Goal: Contribute content: Contribute content

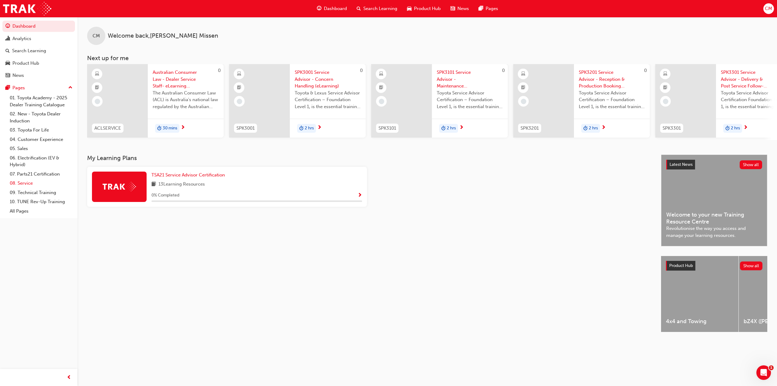
click at [24, 182] on link "08. Service" at bounding box center [41, 182] width 68 height 9
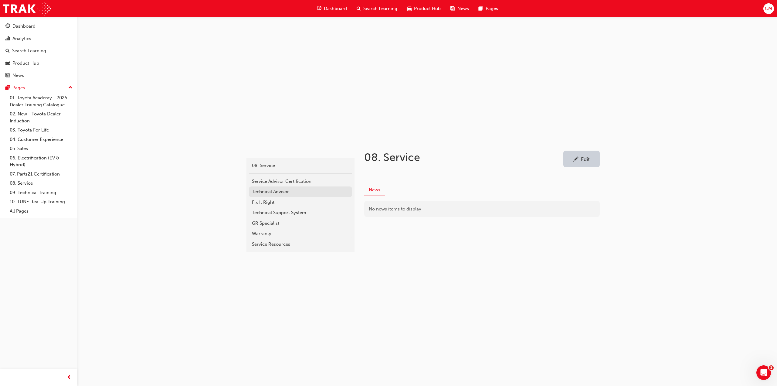
click at [264, 192] on div "Technical Advisor" at bounding box center [300, 191] width 97 height 7
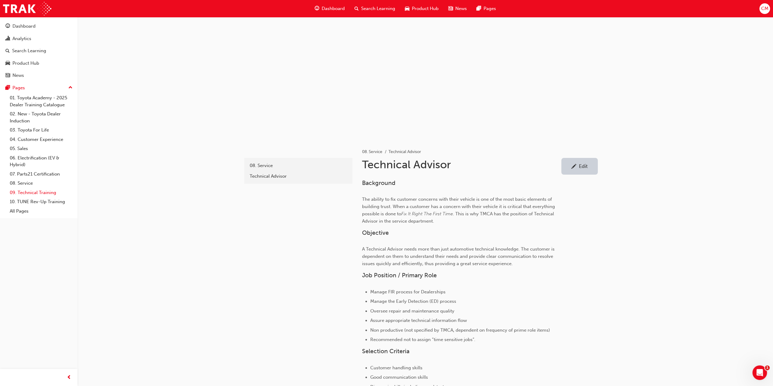
click at [23, 192] on link "09. Technical Training" at bounding box center [41, 192] width 68 height 9
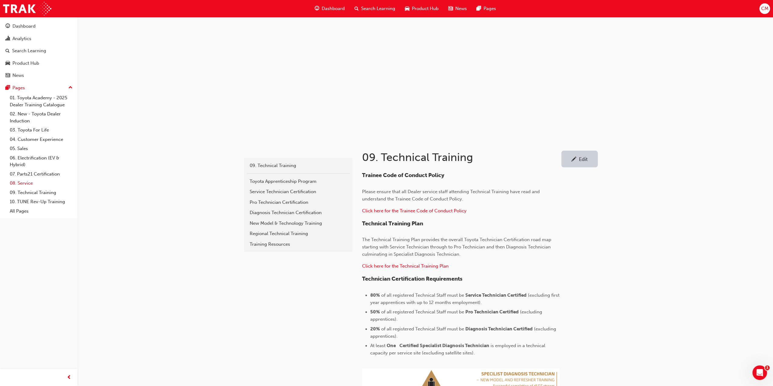
click at [24, 183] on link "08. Service" at bounding box center [41, 182] width 68 height 9
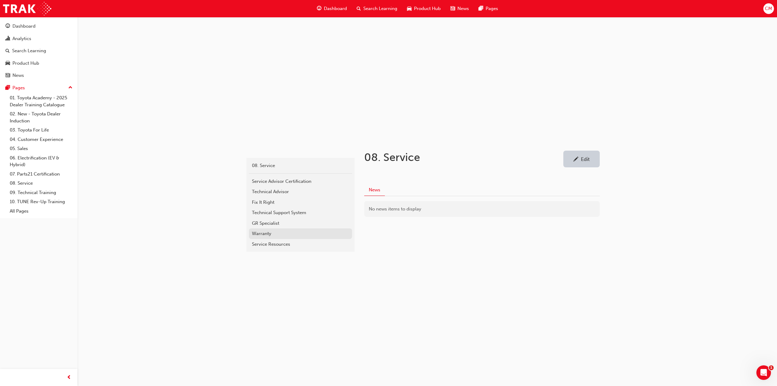
click at [261, 234] on div "Warranty" at bounding box center [300, 233] width 97 height 7
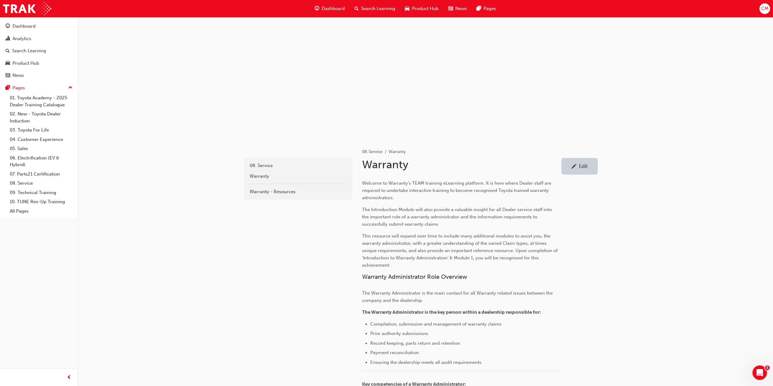
click at [580, 167] on div "Edit" at bounding box center [583, 166] width 9 height 6
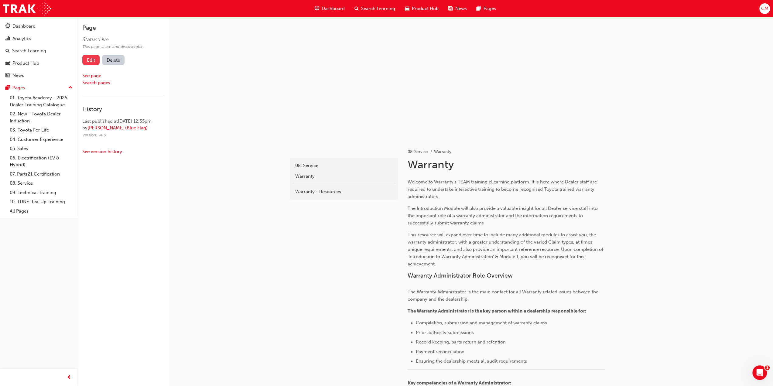
click at [88, 60] on link "Edit" at bounding box center [90, 60] width 17 height 10
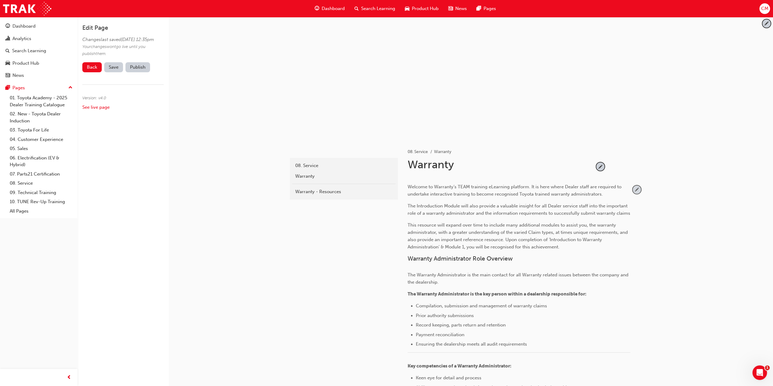
click at [637, 189] on span "pencil-icon" at bounding box center [636, 189] width 8 height 8
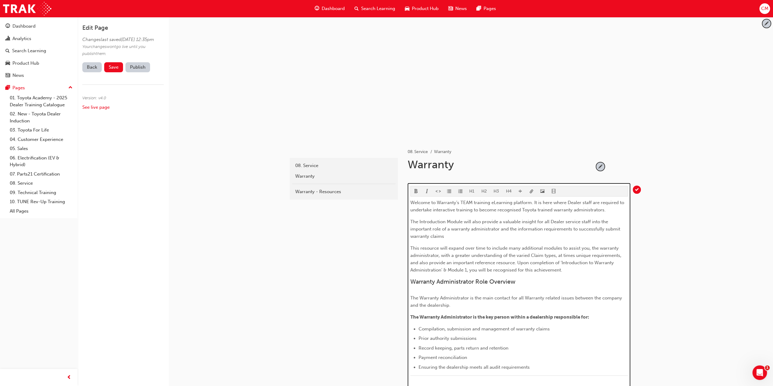
click at [472, 200] on span "Welcome to Warranty’s TEAM training eLearning platform. It is here where Dealer…" at bounding box center [517, 206] width 215 height 13
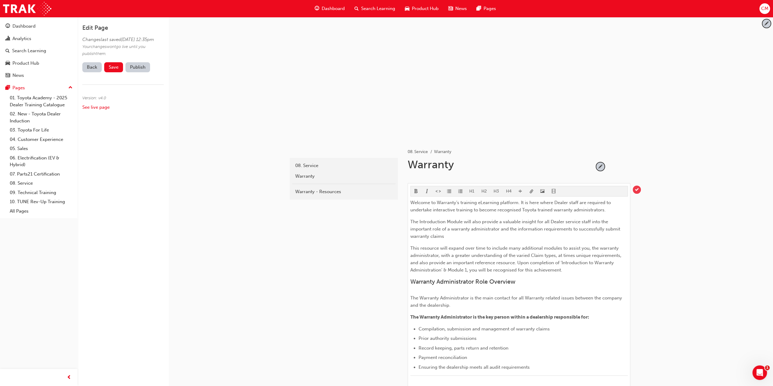
click at [636, 189] on span "tick-icon" at bounding box center [636, 189] width 8 height 8
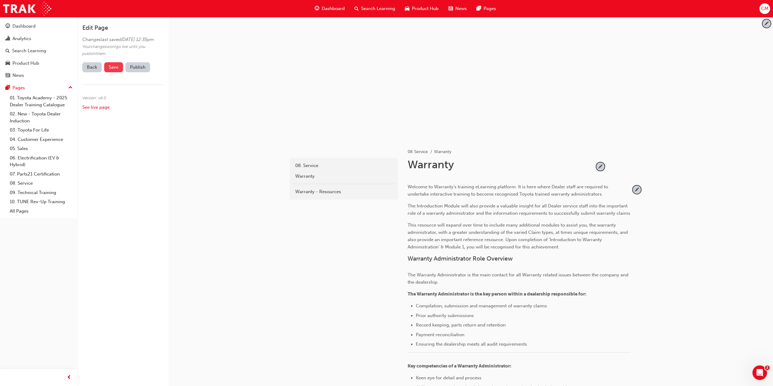
click at [110, 70] on span "Save" at bounding box center [114, 66] width 10 height 5
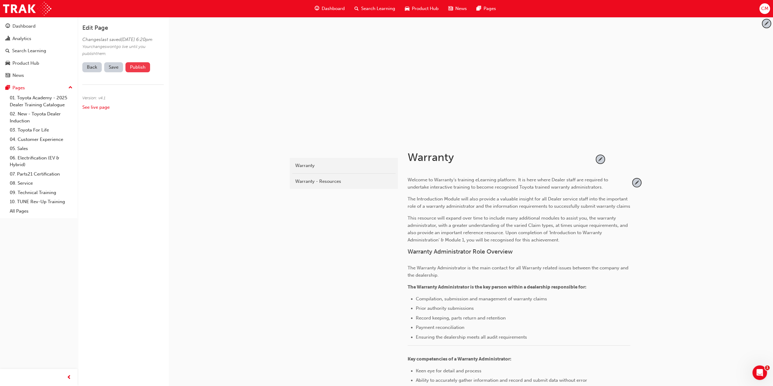
click at [133, 72] on button "Publish" at bounding box center [137, 67] width 25 height 10
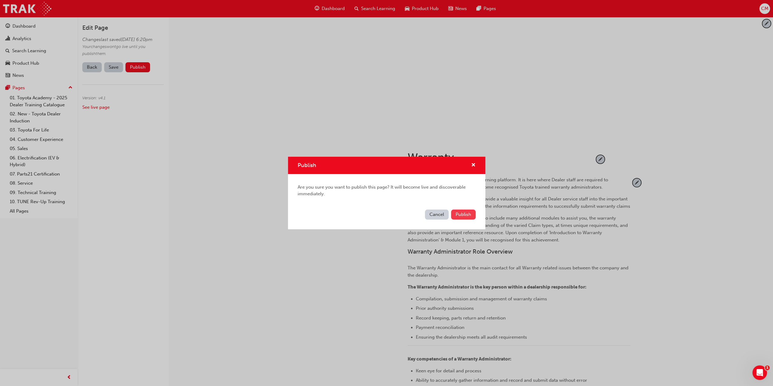
click at [461, 213] on button "Publish" at bounding box center [463, 214] width 25 height 10
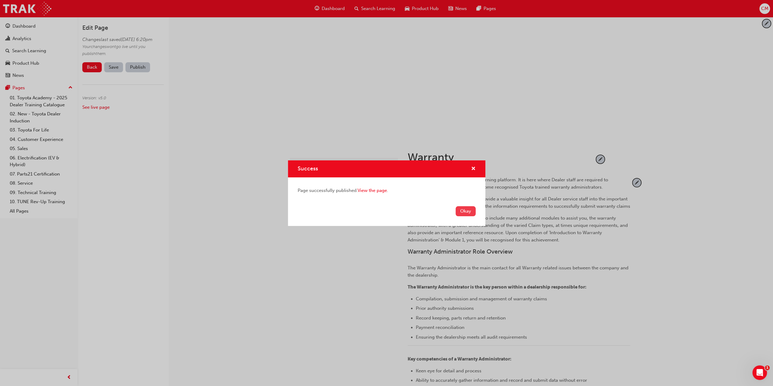
click at [462, 213] on button "Okay" at bounding box center [465, 211] width 20 height 10
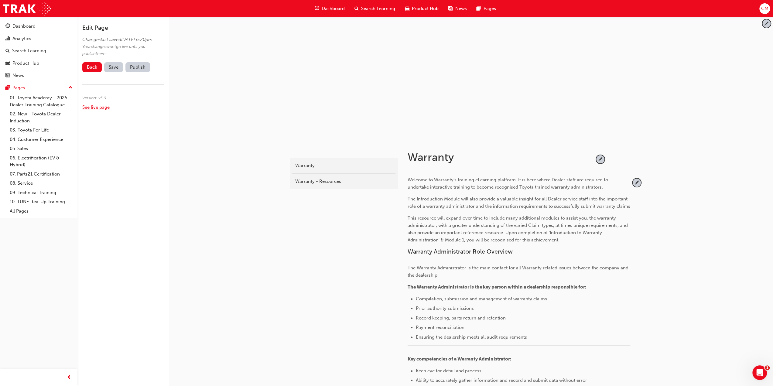
click at [90, 110] on link "See live page" at bounding box center [95, 106] width 27 height 5
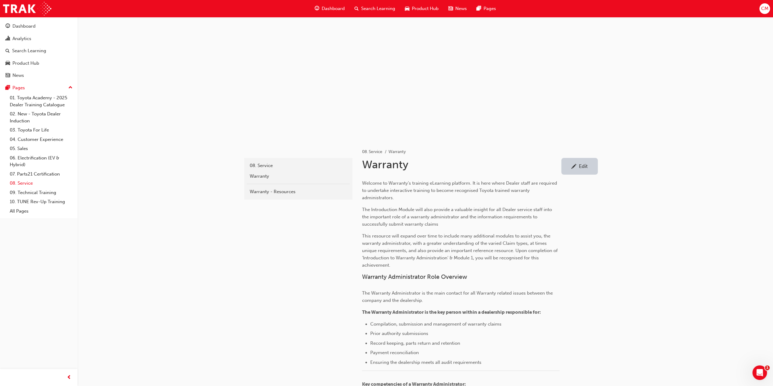
click at [23, 182] on link "08. Service" at bounding box center [41, 182] width 68 height 9
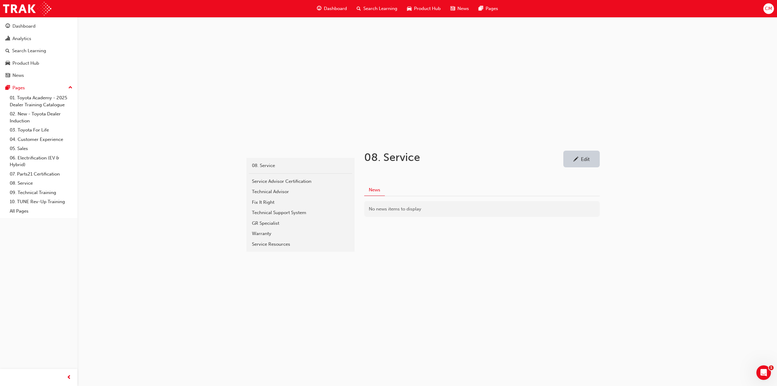
click at [584, 160] on div "Edit" at bounding box center [585, 159] width 9 height 6
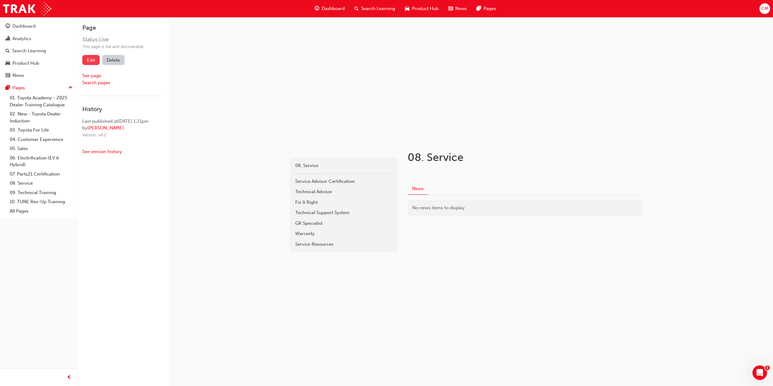
click at [92, 63] on link "Edit" at bounding box center [90, 60] width 17 height 10
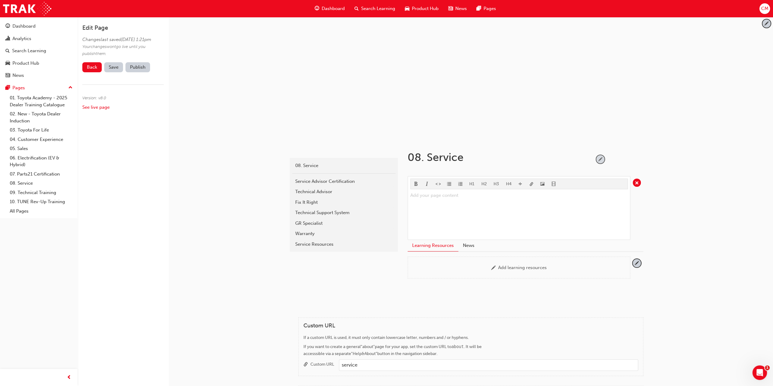
click at [600, 160] on span "pencil-icon" at bounding box center [600, 159] width 8 height 8
click at [465, 160] on input "08. Service" at bounding box center [498, 159] width 186 height 16
type input "08. Service Training"
click at [116, 70] on span "Save" at bounding box center [114, 66] width 10 height 5
click at [138, 72] on button "Publish" at bounding box center [137, 67] width 25 height 10
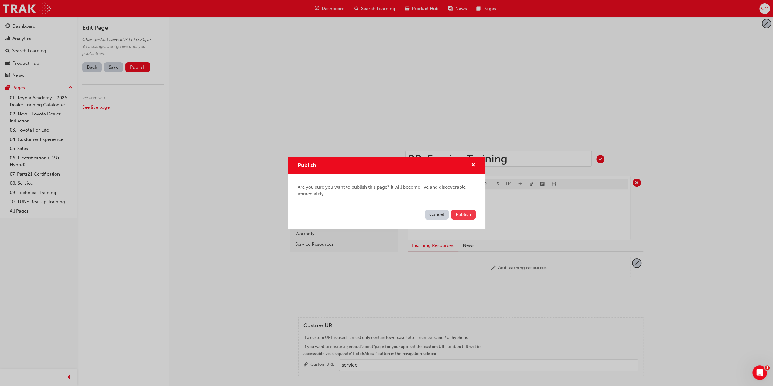
click at [463, 216] on span "Publish" at bounding box center [462, 214] width 15 height 5
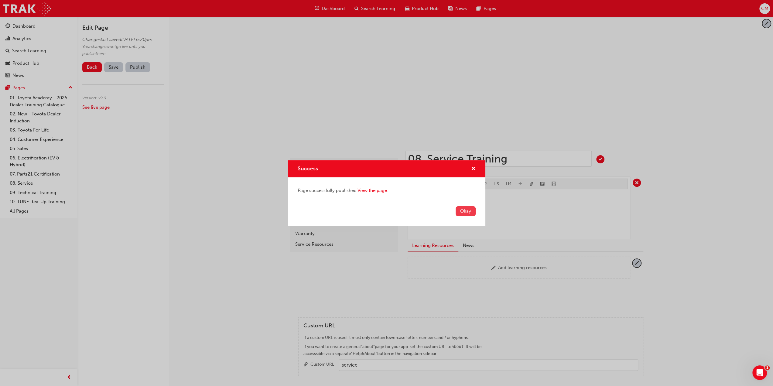
click at [463, 214] on button "Okay" at bounding box center [465, 211] width 20 height 10
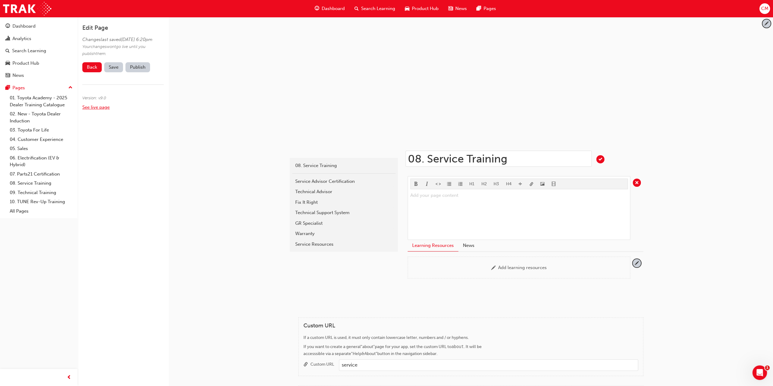
click at [98, 110] on link "See live page" at bounding box center [95, 106] width 27 height 5
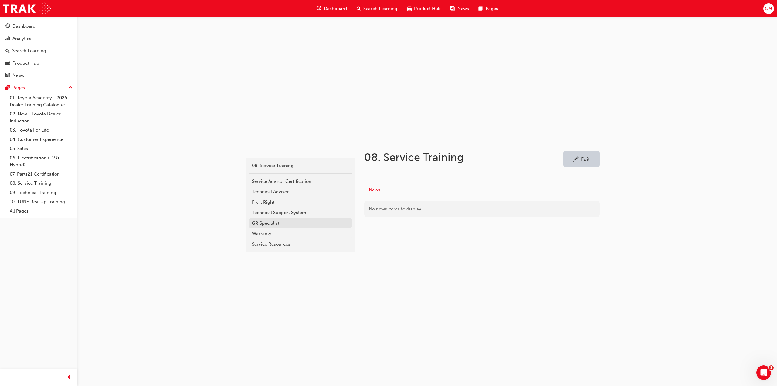
click at [257, 222] on div "GR Specialist" at bounding box center [300, 223] width 97 height 7
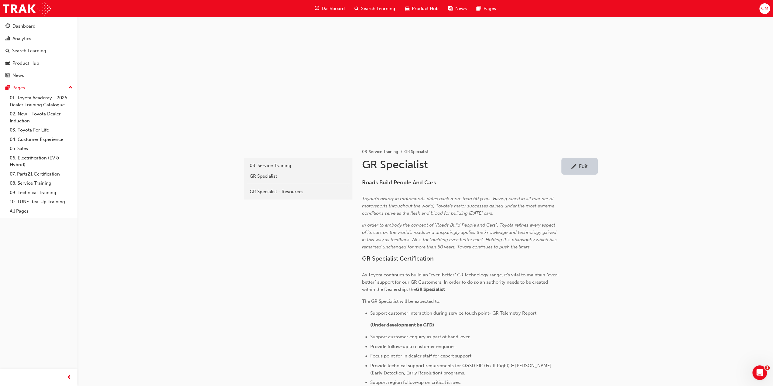
scroll to position [30, 0]
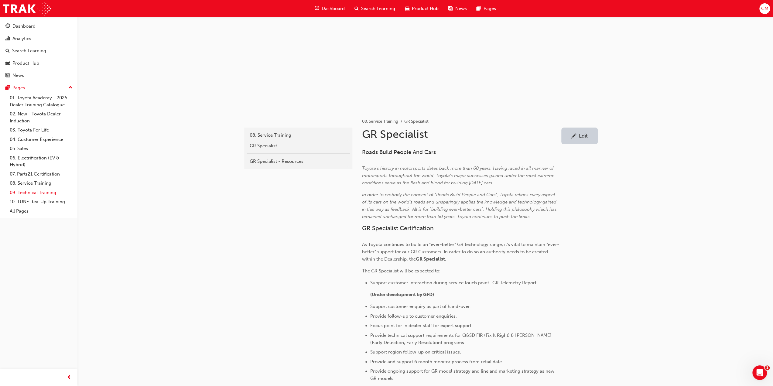
click at [27, 191] on link "09. Technical Training" at bounding box center [41, 192] width 68 height 9
